Goal: Task Accomplishment & Management: Complete application form

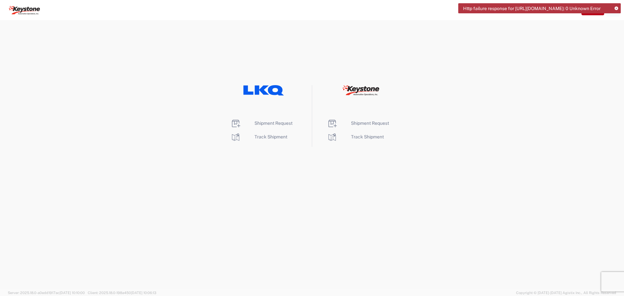
click at [617, 9] on icon at bounding box center [616, 9] width 4 height 4
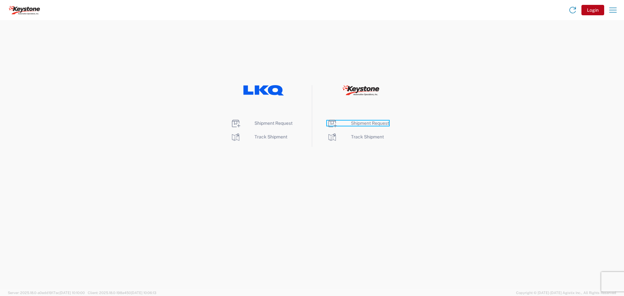
click at [367, 123] on span "Shipment Request" at bounding box center [370, 123] width 38 height 5
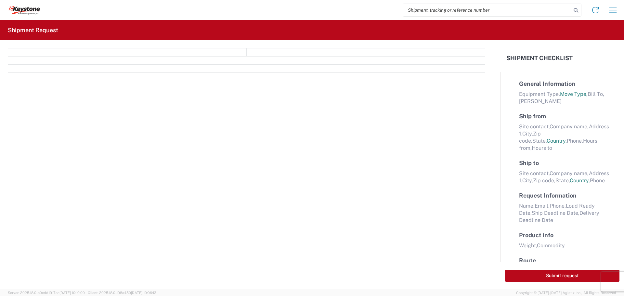
select select "FULL"
select select "LBS"
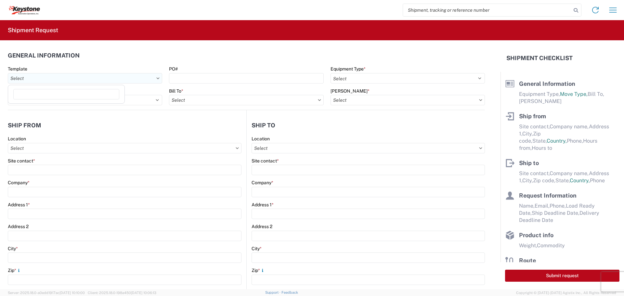
click at [45, 79] on input "Template" at bounding box center [85, 78] width 154 height 10
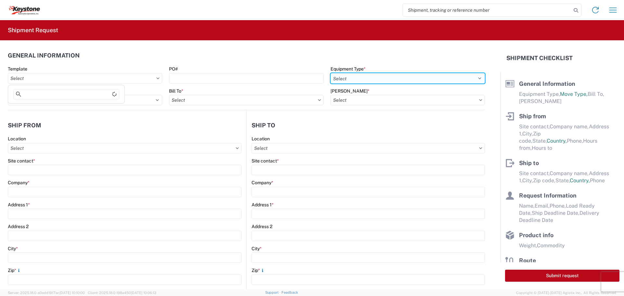
click at [366, 77] on select "Select 53’ Dry Van Flatbed Dropdeck (van) Lowboy (flatbed) Rail" at bounding box center [407, 78] width 154 height 10
select select "STDV"
click at [330, 73] on select "Select 53’ Dry Van Flatbed Dropdeck (van) Lowboy (flatbed) Rail" at bounding box center [407, 78] width 154 height 10
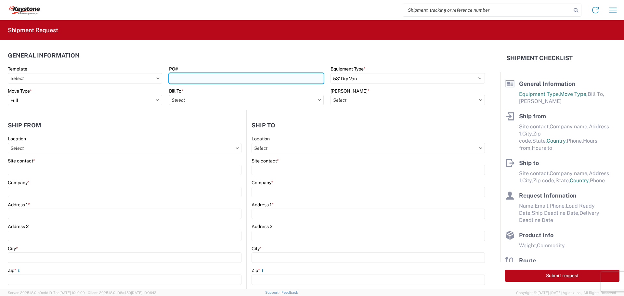
click at [182, 77] on input "PO#" at bounding box center [246, 78] width 154 height 10
type input "HersheyRVSHOW"
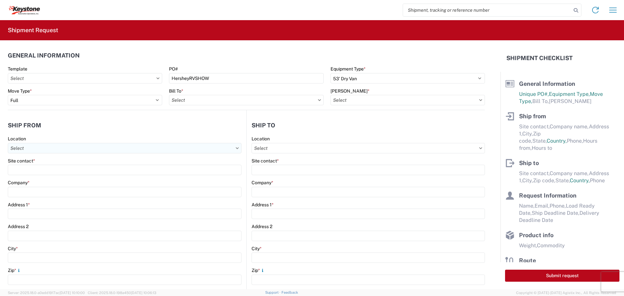
click at [49, 149] on input "Location" at bounding box center [125, 148] width 234 height 10
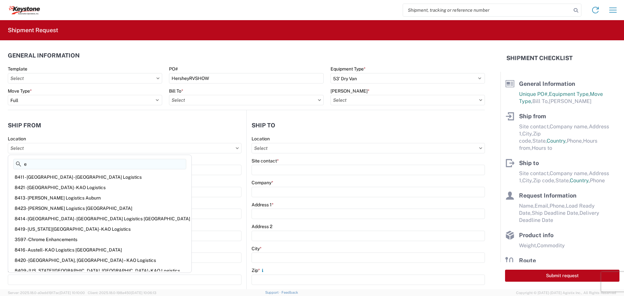
type input "ex"
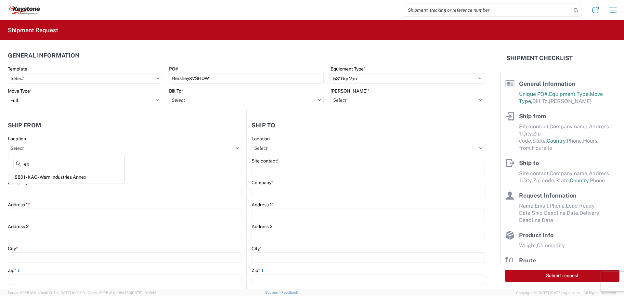
drag, startPoint x: 47, startPoint y: 166, endPoint x: 7, endPoint y: 165, distance: 40.6
click at [8, 166] on div "ex 8801 - KAO - Warn Industries Annex" at bounding box center [66, 169] width 117 height 29
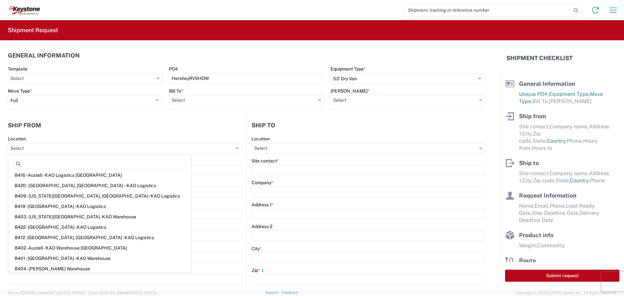
scroll to position [80, 0]
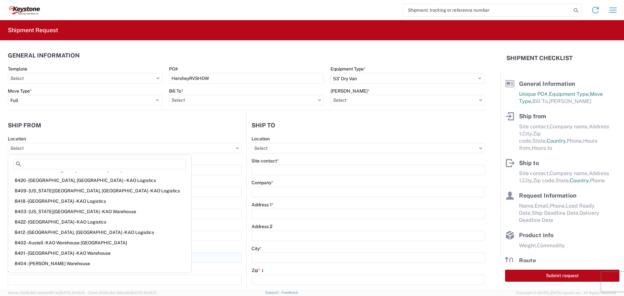
click at [42, 253] on div "8401 - Exeter - KAO Warehouse" at bounding box center [99, 253] width 181 height 10
type input "8401 - Exeter - KAO Warehouse"
type input "KAO"
type input "68 Slocum Ave"
type input "Exeter"
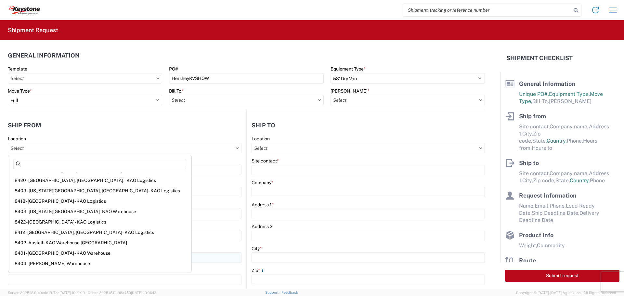
type input "18643"
select select "PA"
select select "US"
type input "07:00"
type input "17:00"
